Goal: Information Seeking & Learning: Check status

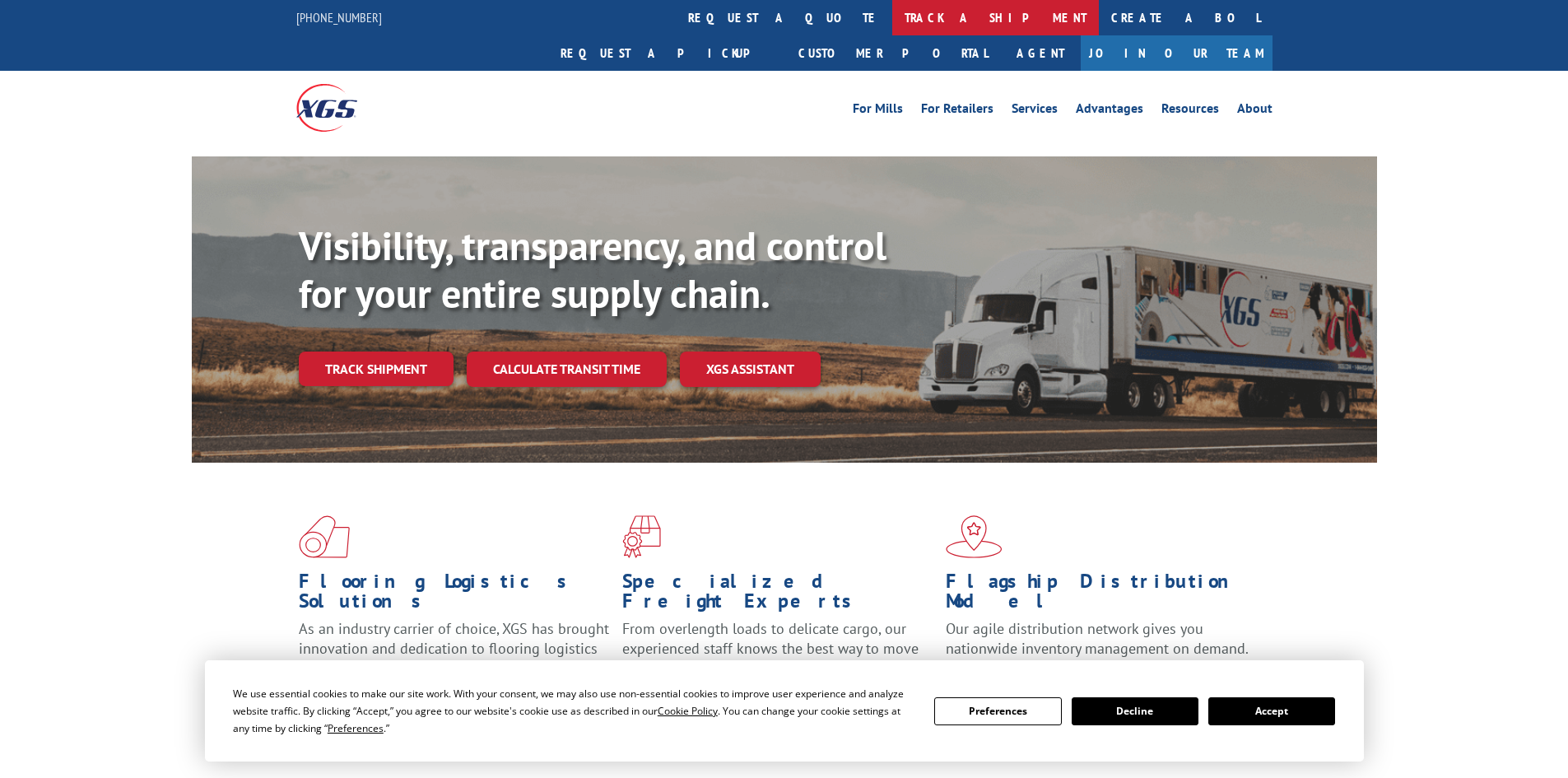
click at [892, 13] on link "track a shipment" at bounding box center [995, 18] width 206 height 35
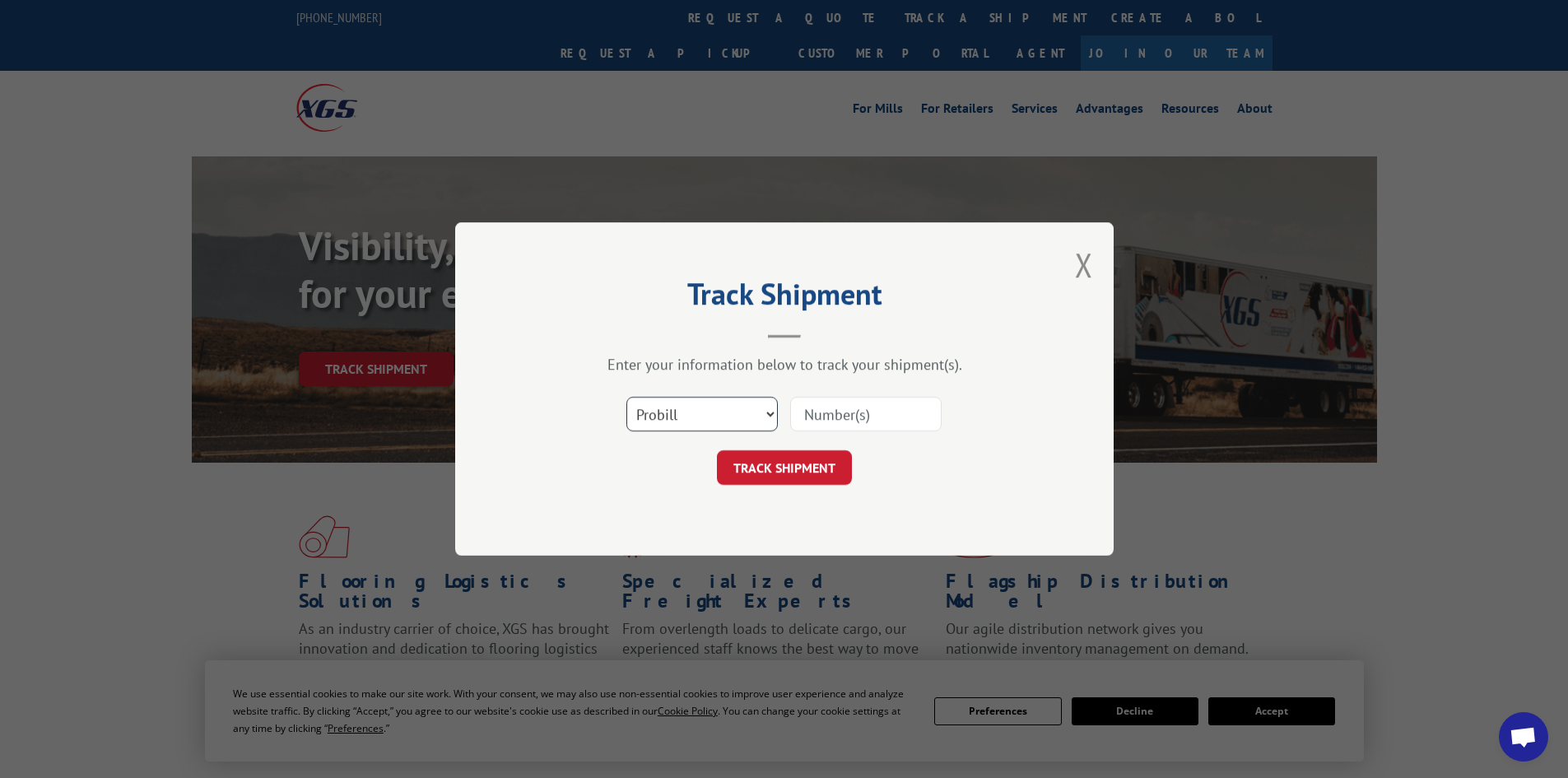
click at [676, 414] on select "Select category... Probill BOL PO" at bounding box center [702, 413] width 151 height 35
select select "bol"
click at [627, 397] on select "Select category... Probill BOL PO" at bounding box center [702, 413] width 151 height 35
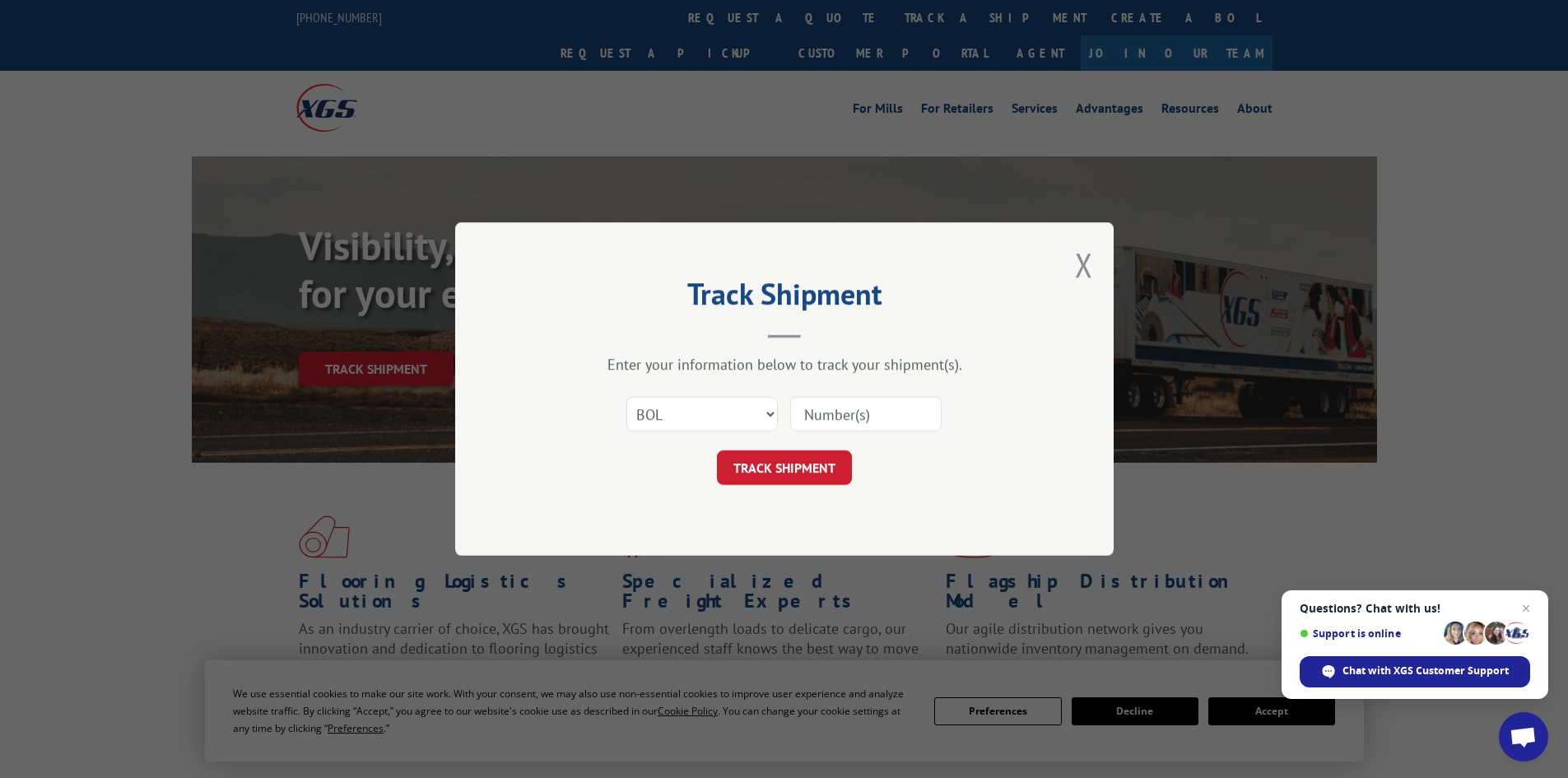
click at [843, 408] on input at bounding box center [866, 413] width 151 height 35
paste input "7054625"
type input "7054625"
click at [799, 467] on button "TRACK SHIPMENT" at bounding box center [784, 467] width 135 height 35
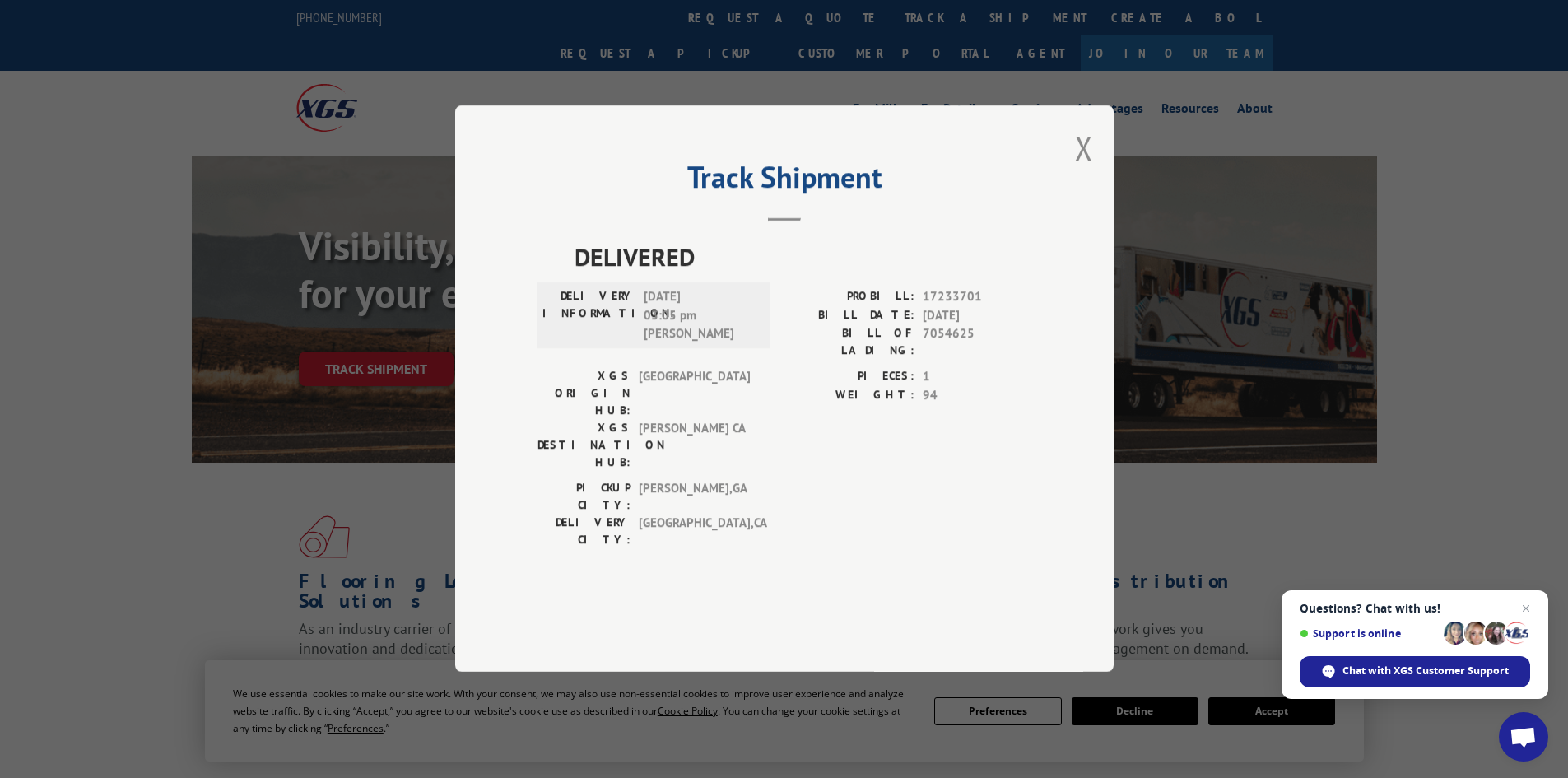
click at [1072, 200] on div "Track Shipment DELIVERED DELIVERY INFORMATION: [DATE] 03:05 pm [PERSON_NAME]: 1…" at bounding box center [784, 389] width 659 height 566
click at [1076, 170] on button "Close modal" at bounding box center [1084, 147] width 18 height 43
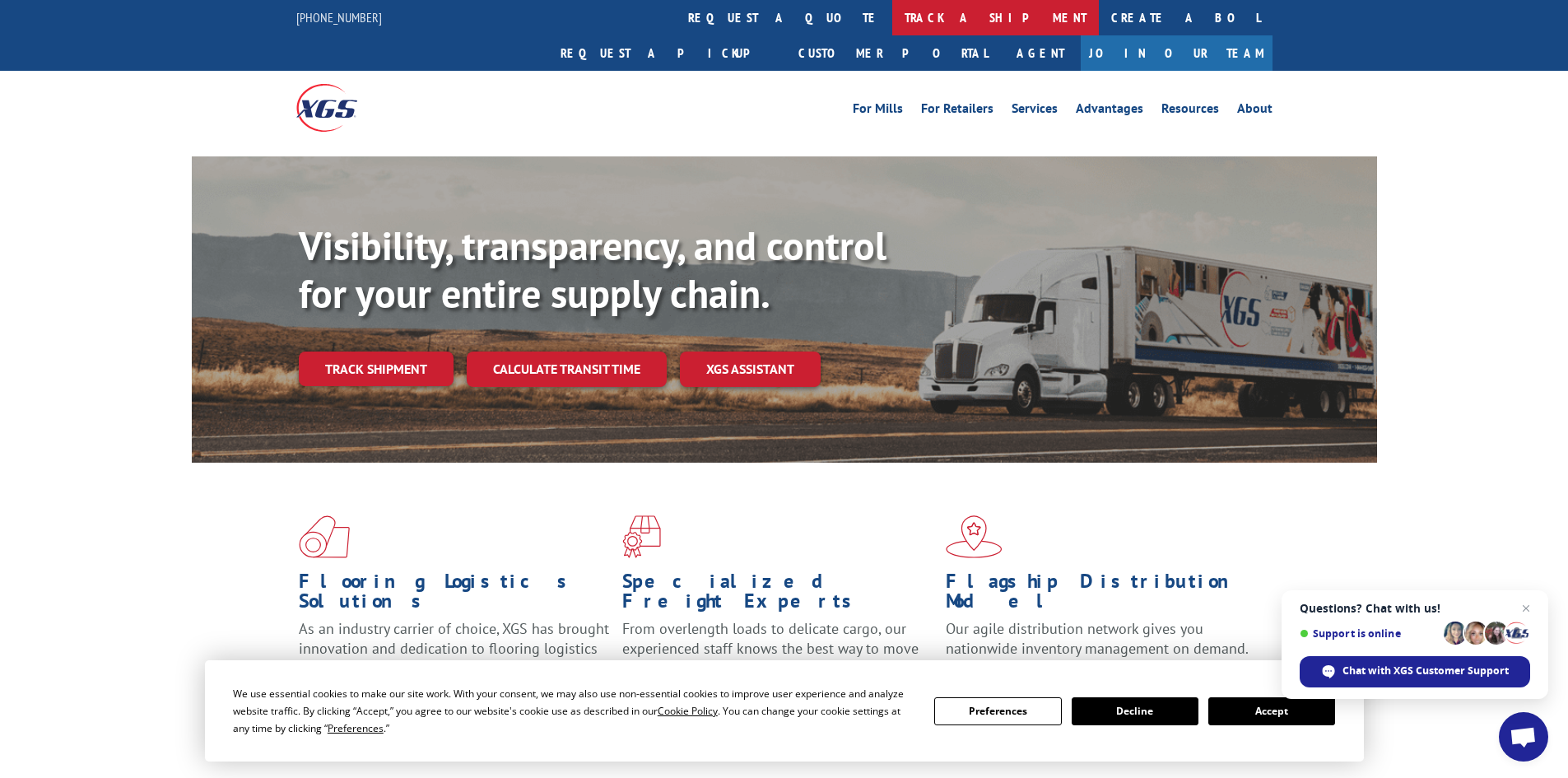
click at [892, 20] on link "track a shipment" at bounding box center [995, 18] width 206 height 35
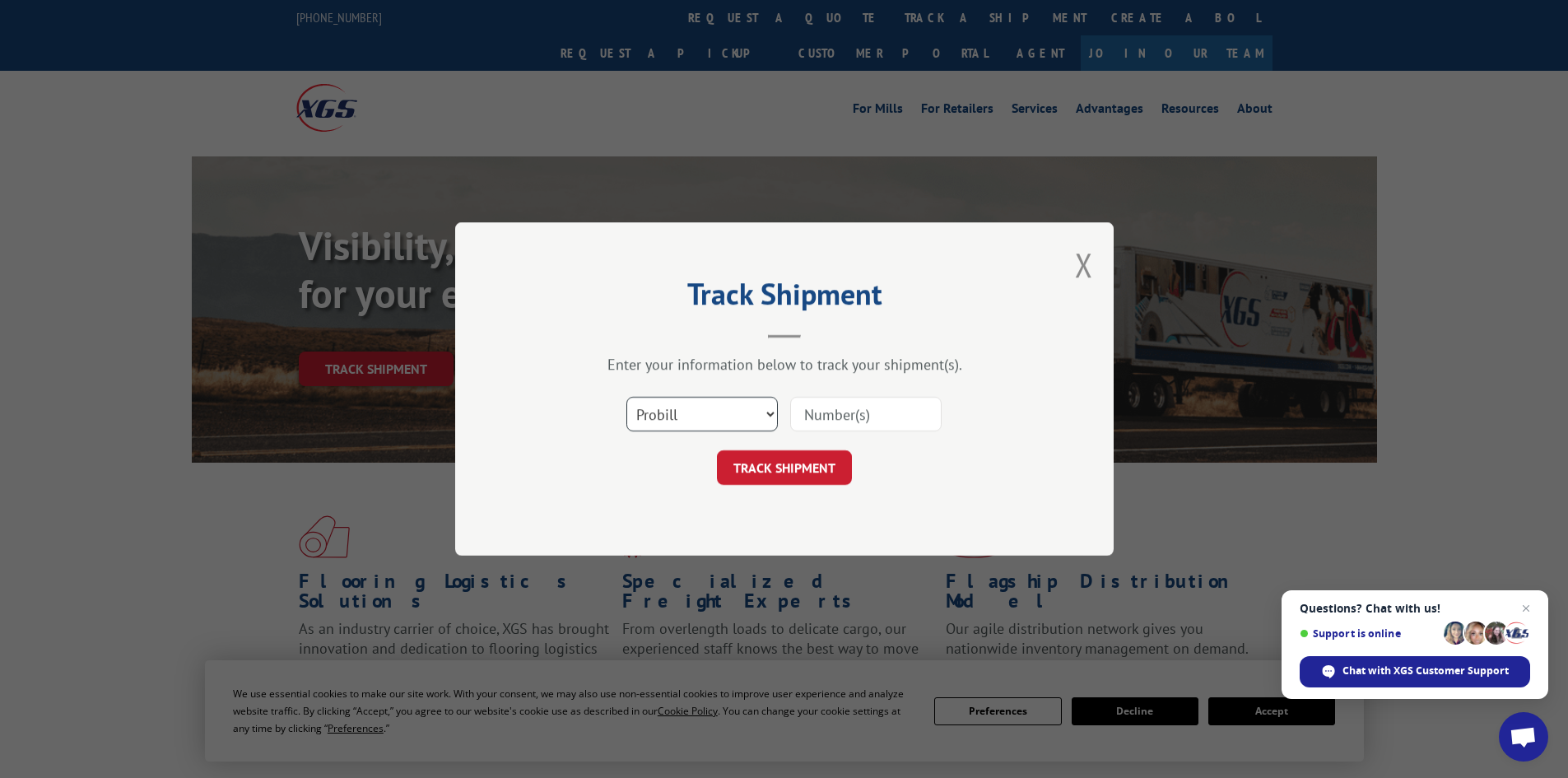
click at [665, 424] on select "Select category... Probill BOL PO" at bounding box center [702, 413] width 151 height 35
select select "bol"
click at [627, 397] on select "Select category... Probill BOL PO" at bounding box center [702, 413] width 151 height 35
click at [847, 418] on input at bounding box center [866, 413] width 151 height 35
paste input "7057405"
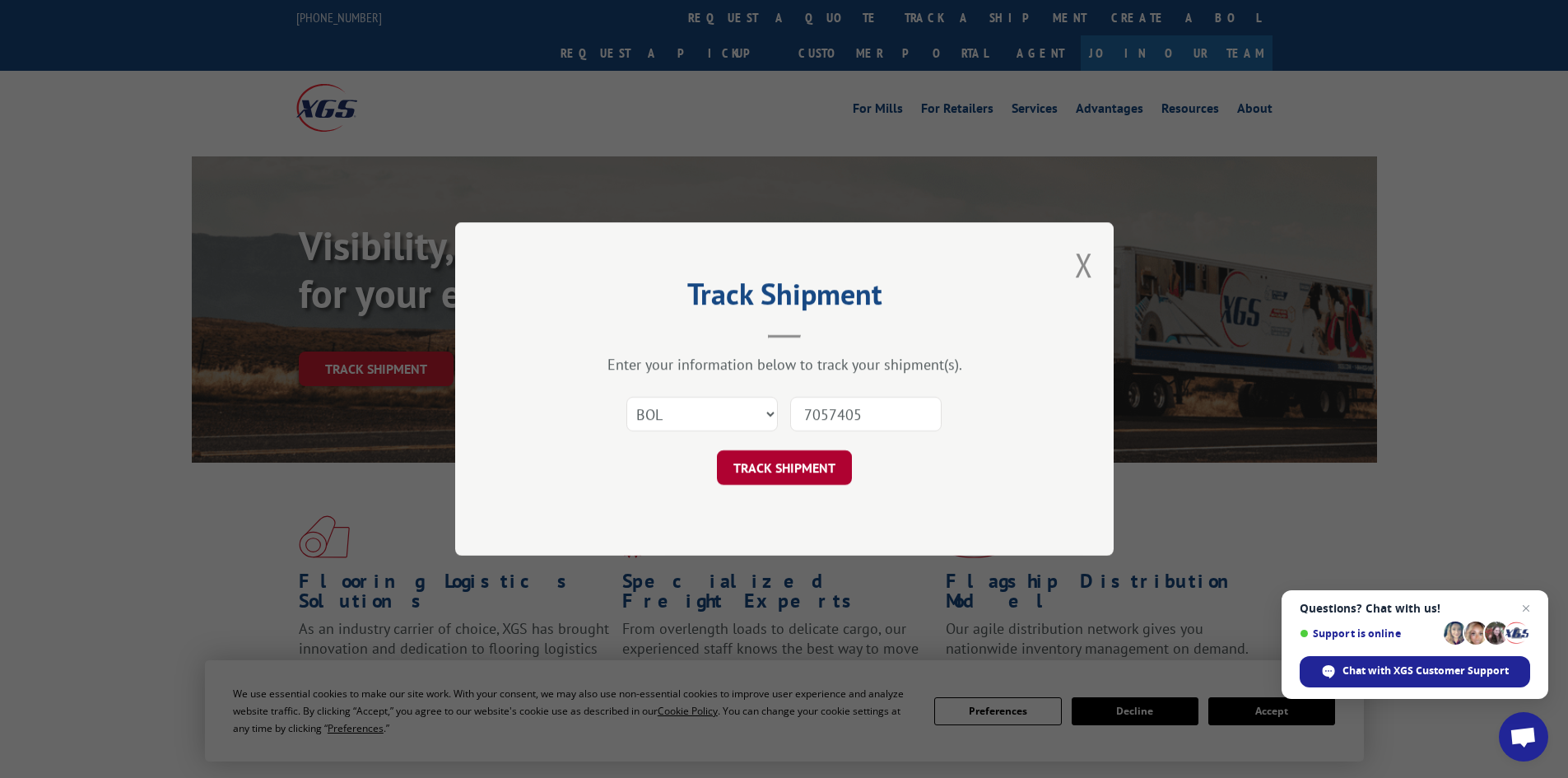
type input "7057405"
click at [784, 473] on button "TRACK SHIPMENT" at bounding box center [784, 467] width 135 height 35
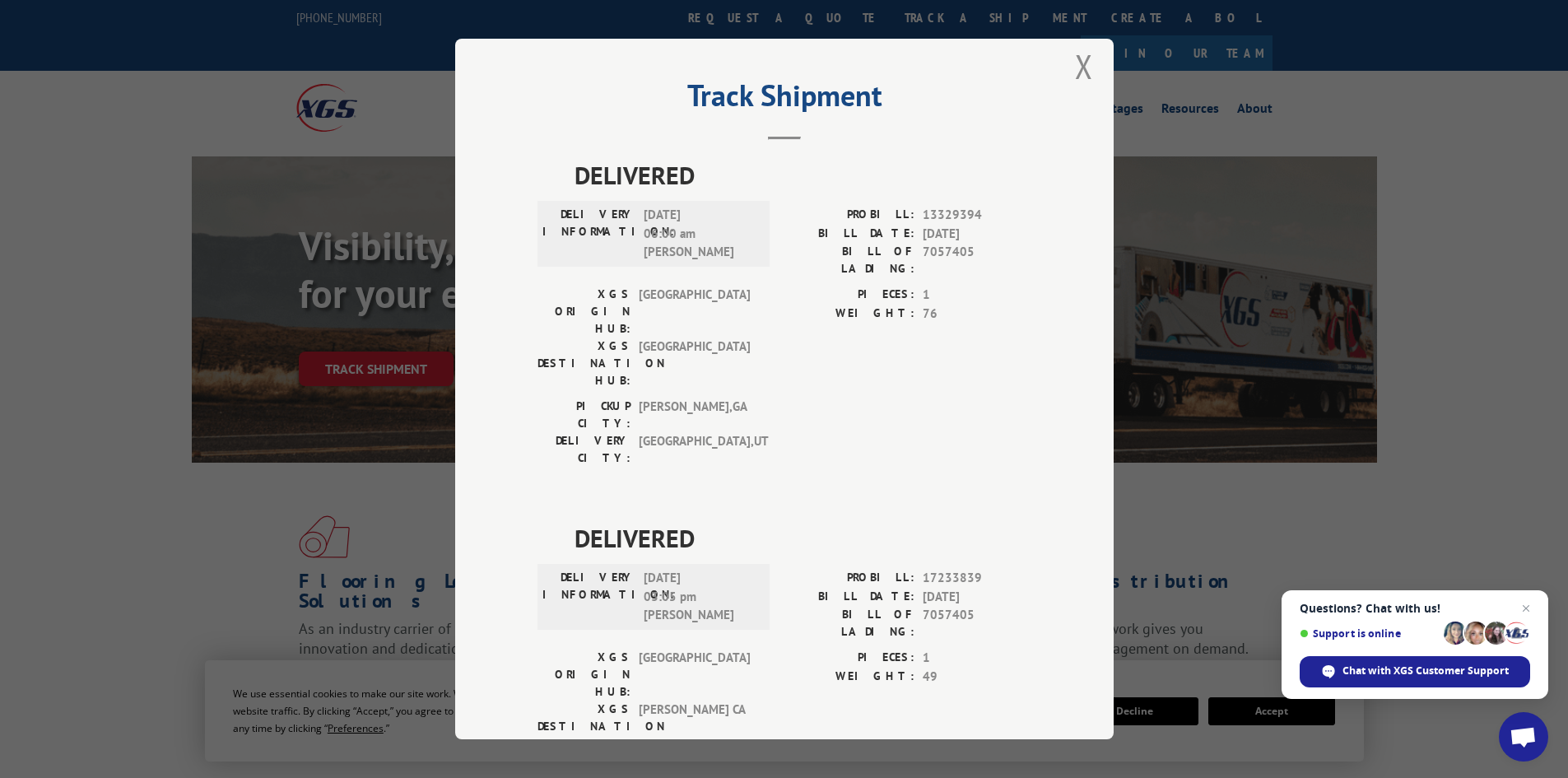
scroll to position [41, 0]
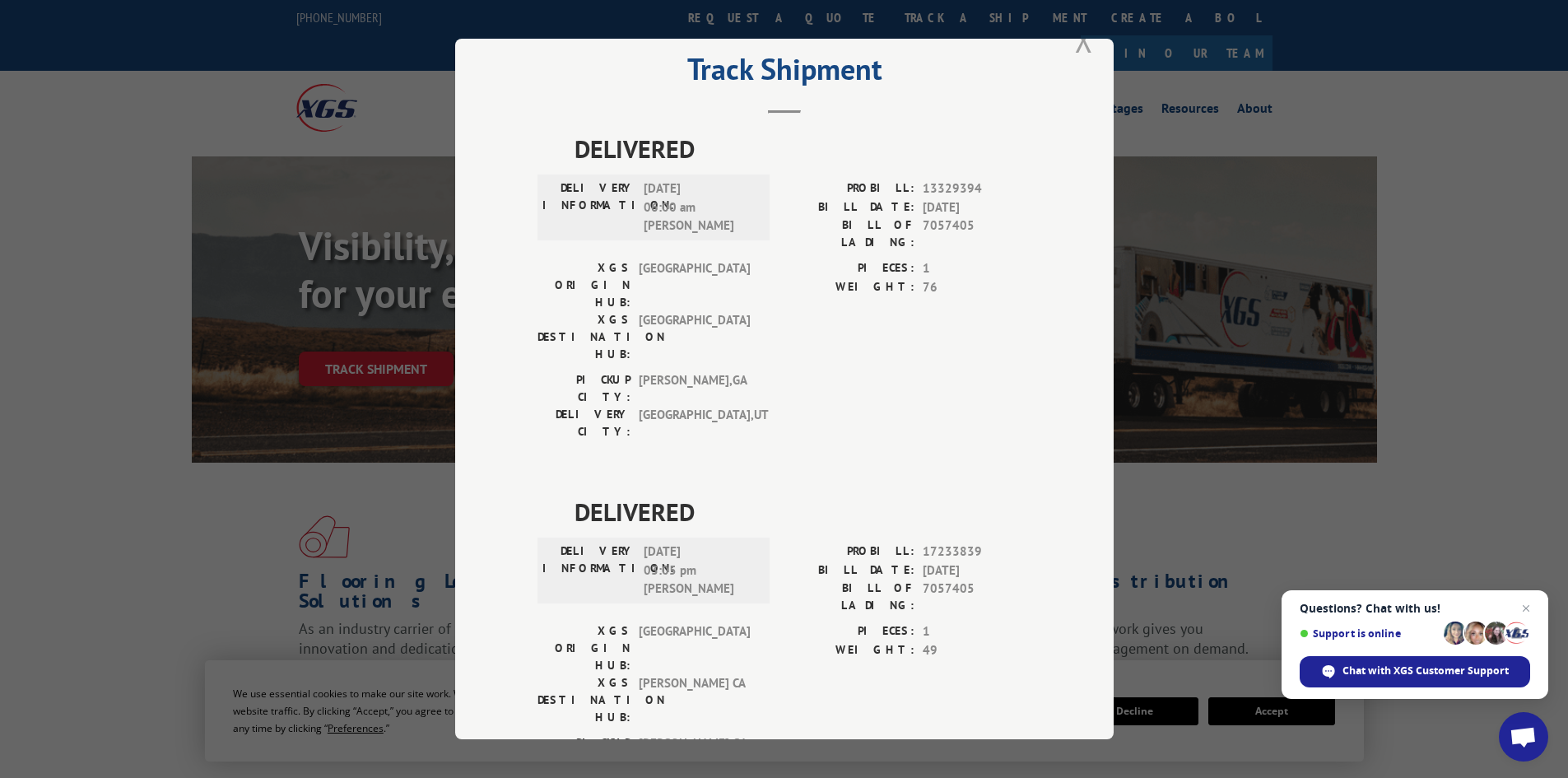
click at [1076, 51] on button "Close modal" at bounding box center [1084, 39] width 18 height 43
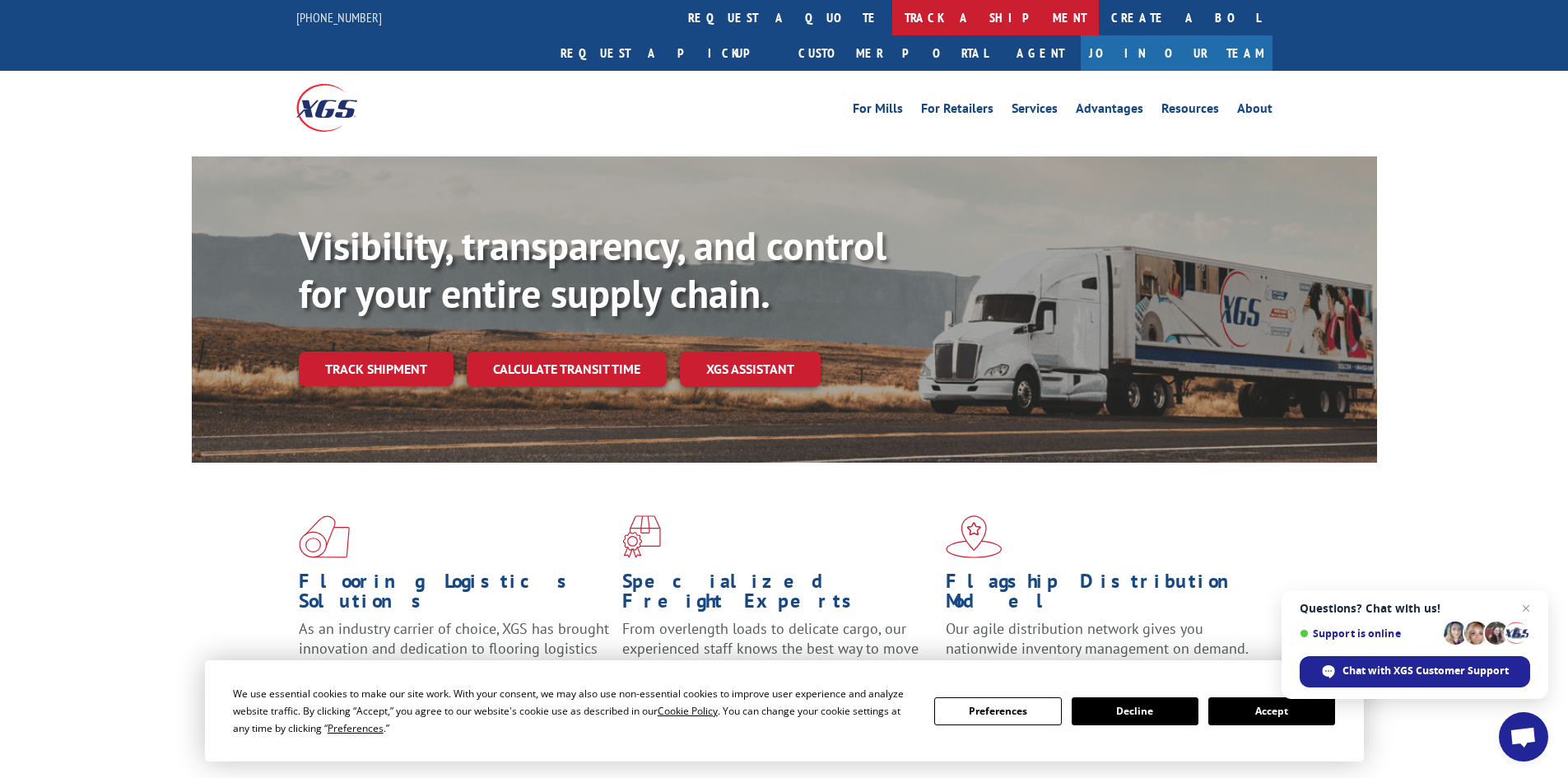
click at [892, 22] on link "track a shipment" at bounding box center [995, 18] width 206 height 35
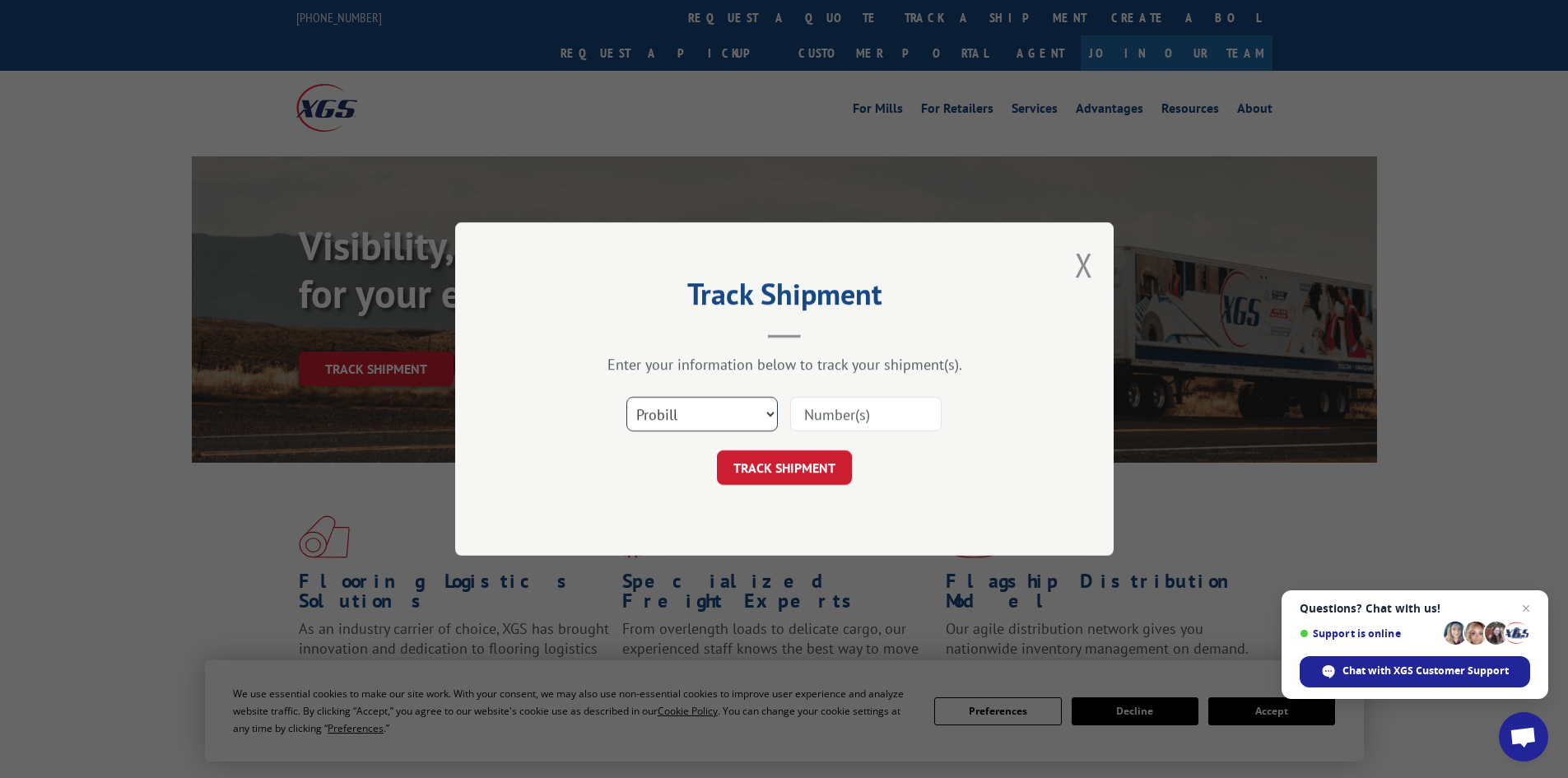
click at [668, 428] on select "Select category... Probill BOL PO" at bounding box center [702, 413] width 151 height 35
select select "bol"
click at [627, 397] on select "Select category... Probill BOL PO" at bounding box center [702, 413] width 151 height 35
click at [894, 423] on input at bounding box center [866, 413] width 151 height 35
paste input "5576960"
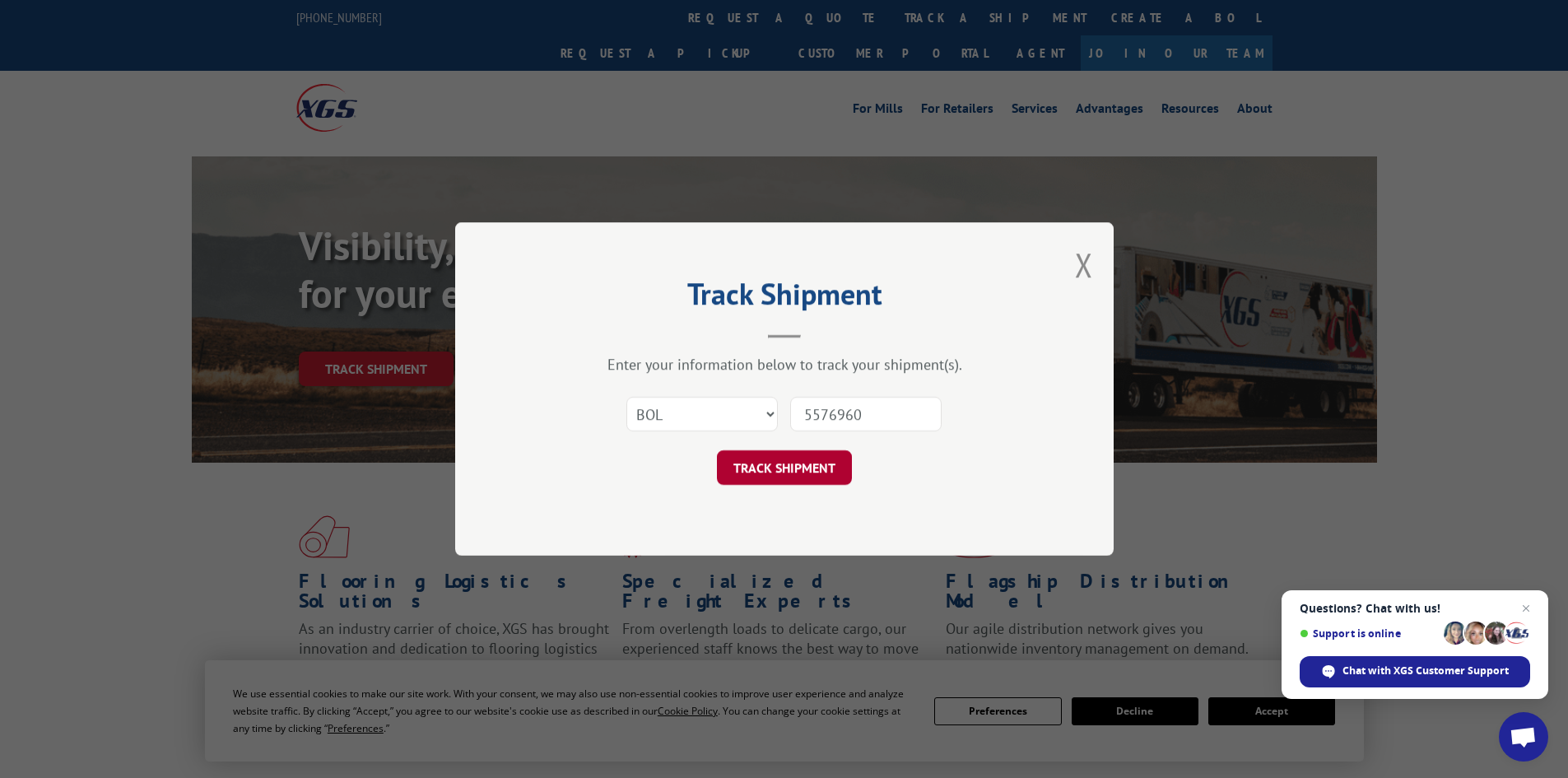
type input "5576960"
click at [812, 470] on button "TRACK SHIPMENT" at bounding box center [784, 467] width 135 height 35
